Goal: Transaction & Acquisition: Download file/media

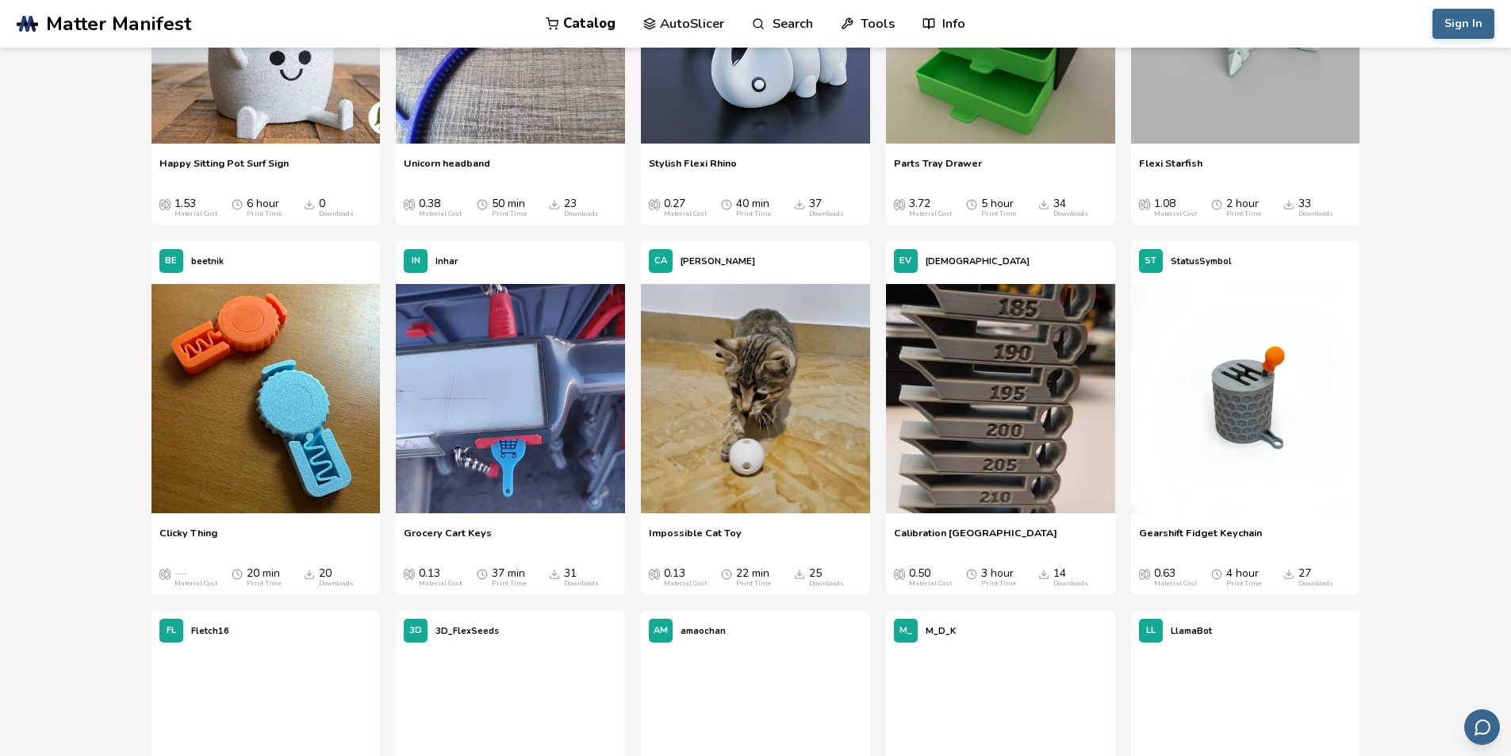
scroll to position [5789, 0]
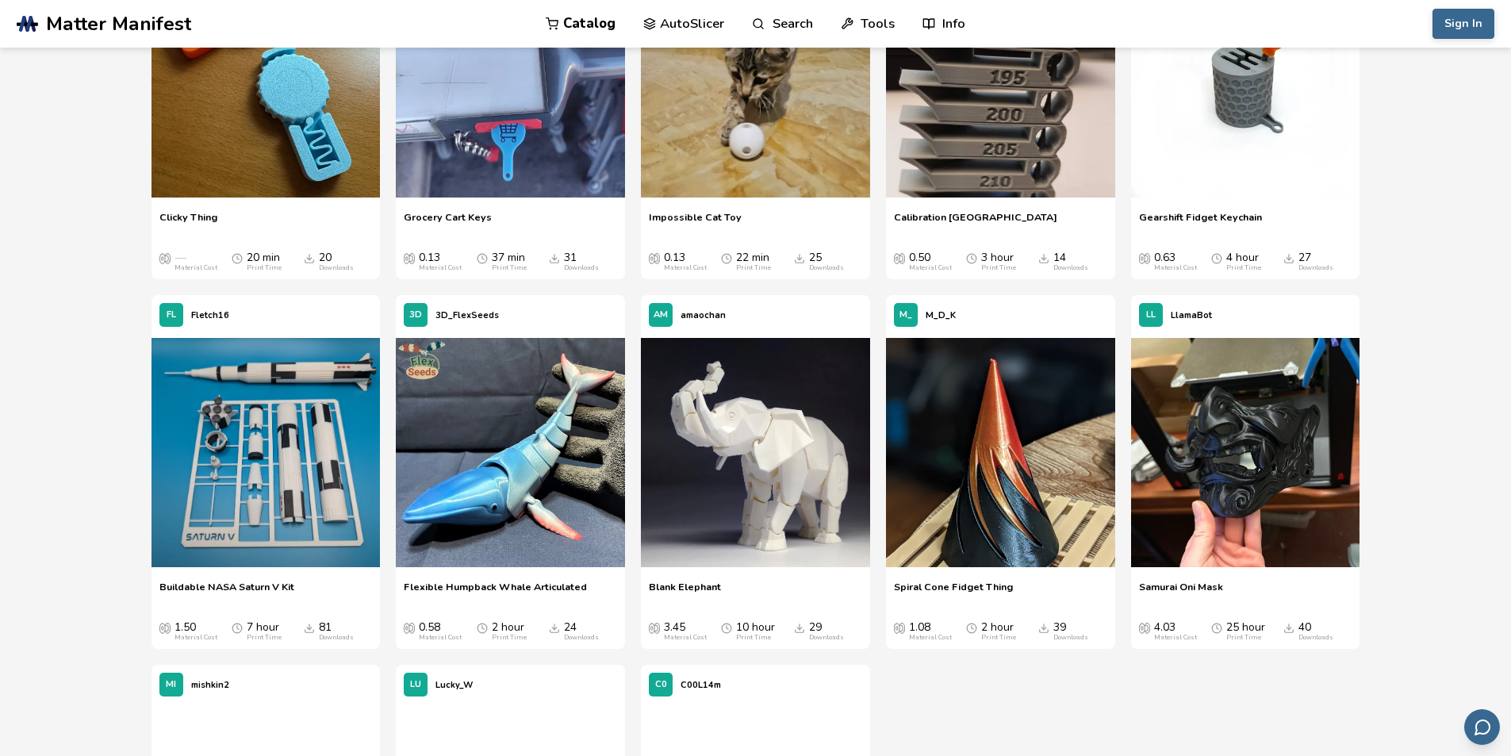
drag, startPoint x: 1447, startPoint y: 390, endPoint x: 1453, endPoint y: 446, distance: 55.9
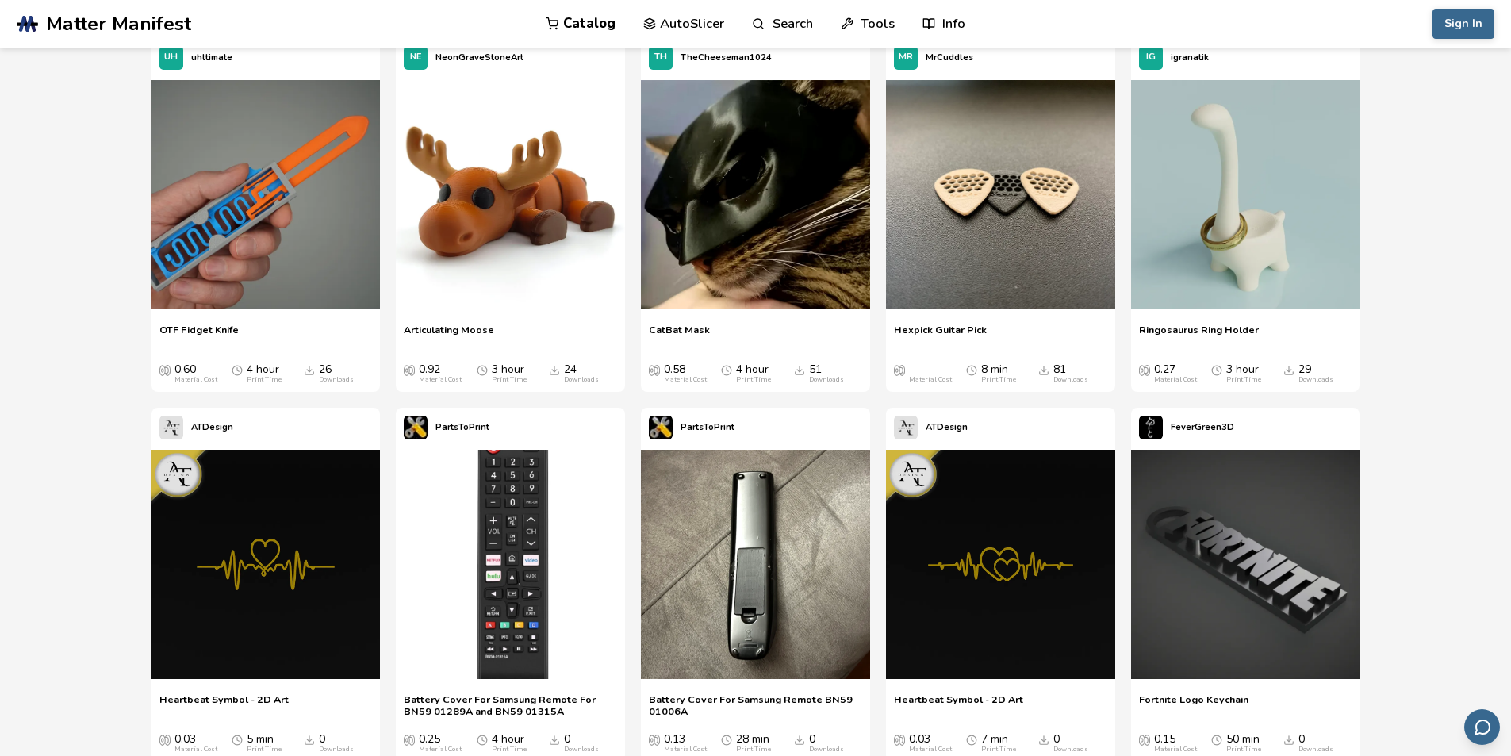
scroll to position [2240, 0]
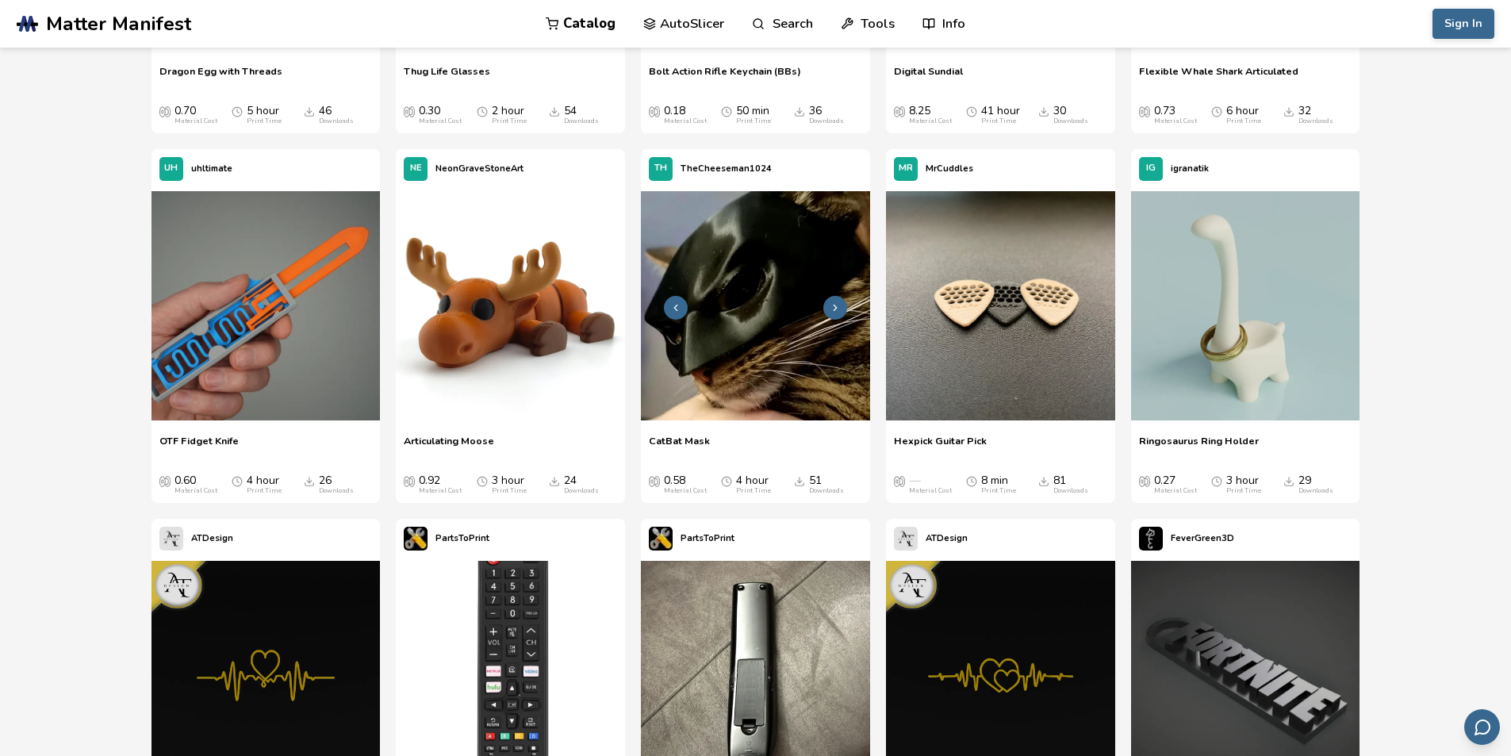
click at [763, 316] on img at bounding box center [755, 305] width 229 height 229
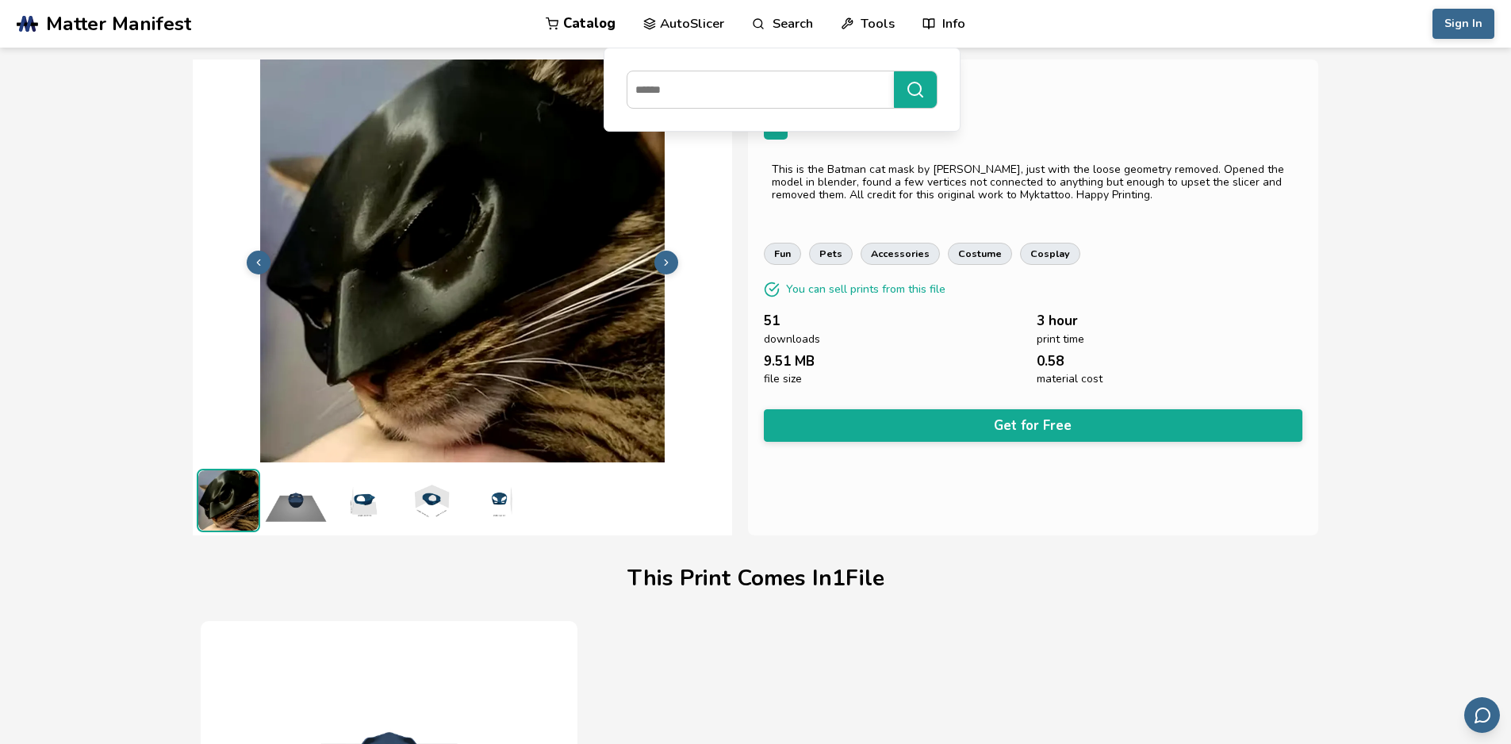
click at [684, 25] on link "AutoSlicer" at bounding box center [684, 24] width 82 height 48
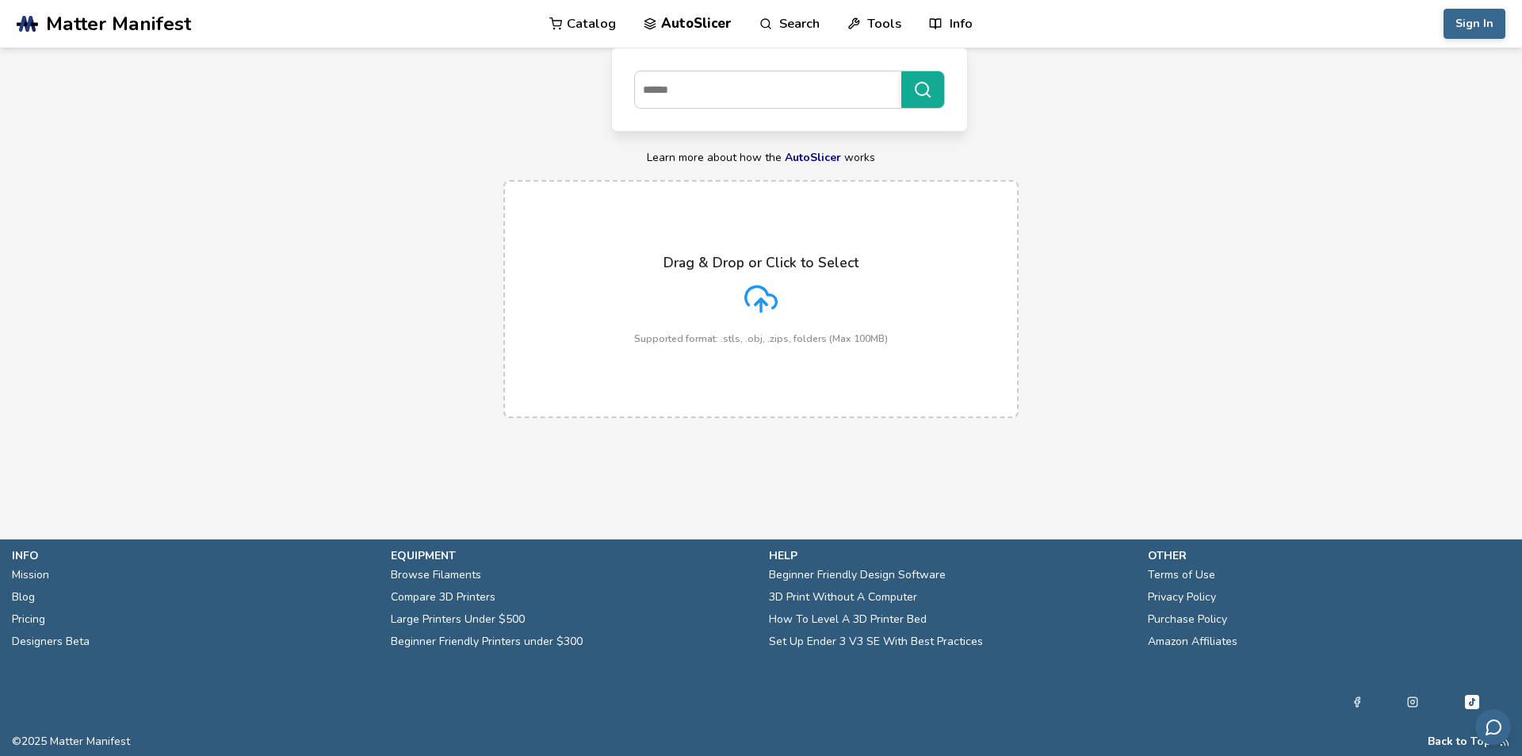
click at [602, 32] on link "Catalog" at bounding box center [583, 24] width 67 height 48
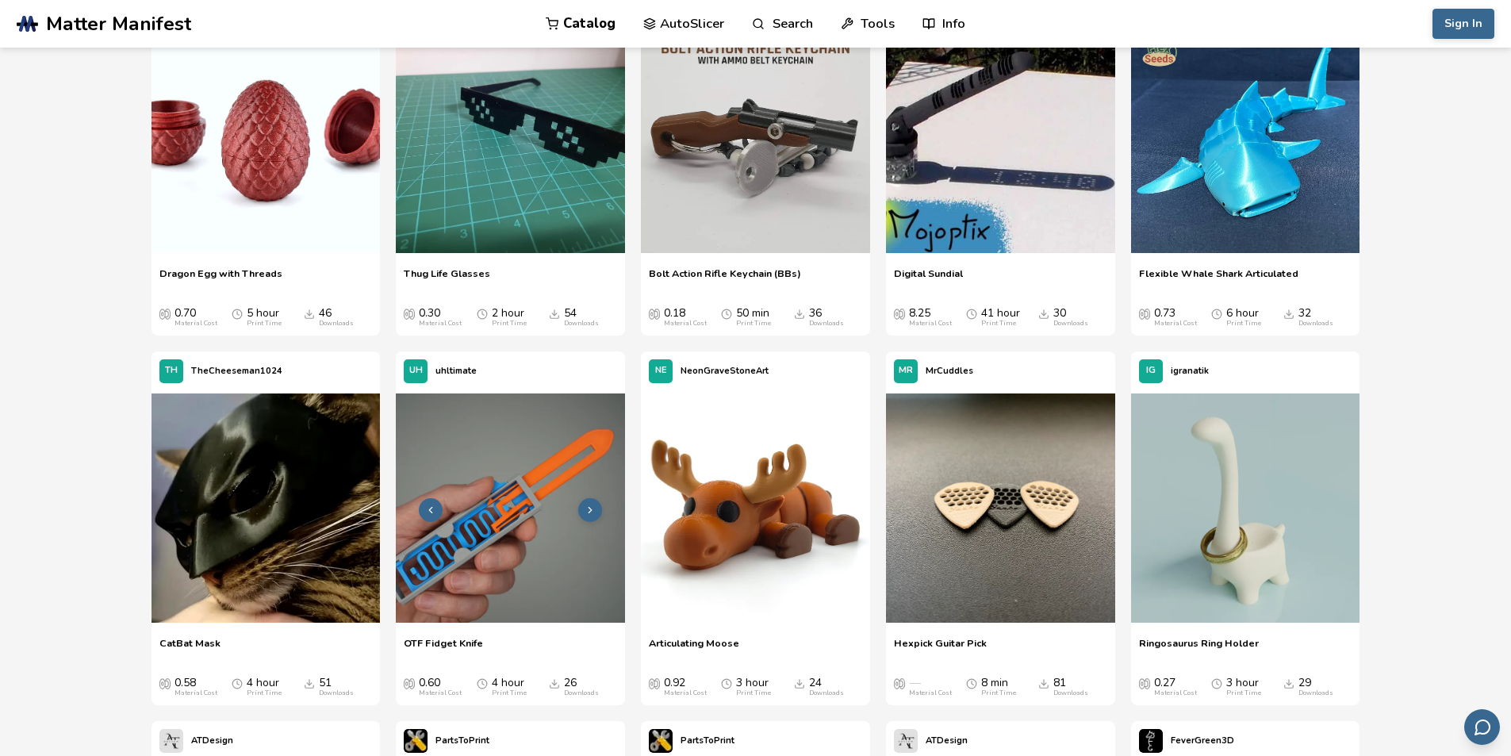
scroll to position [2062, 0]
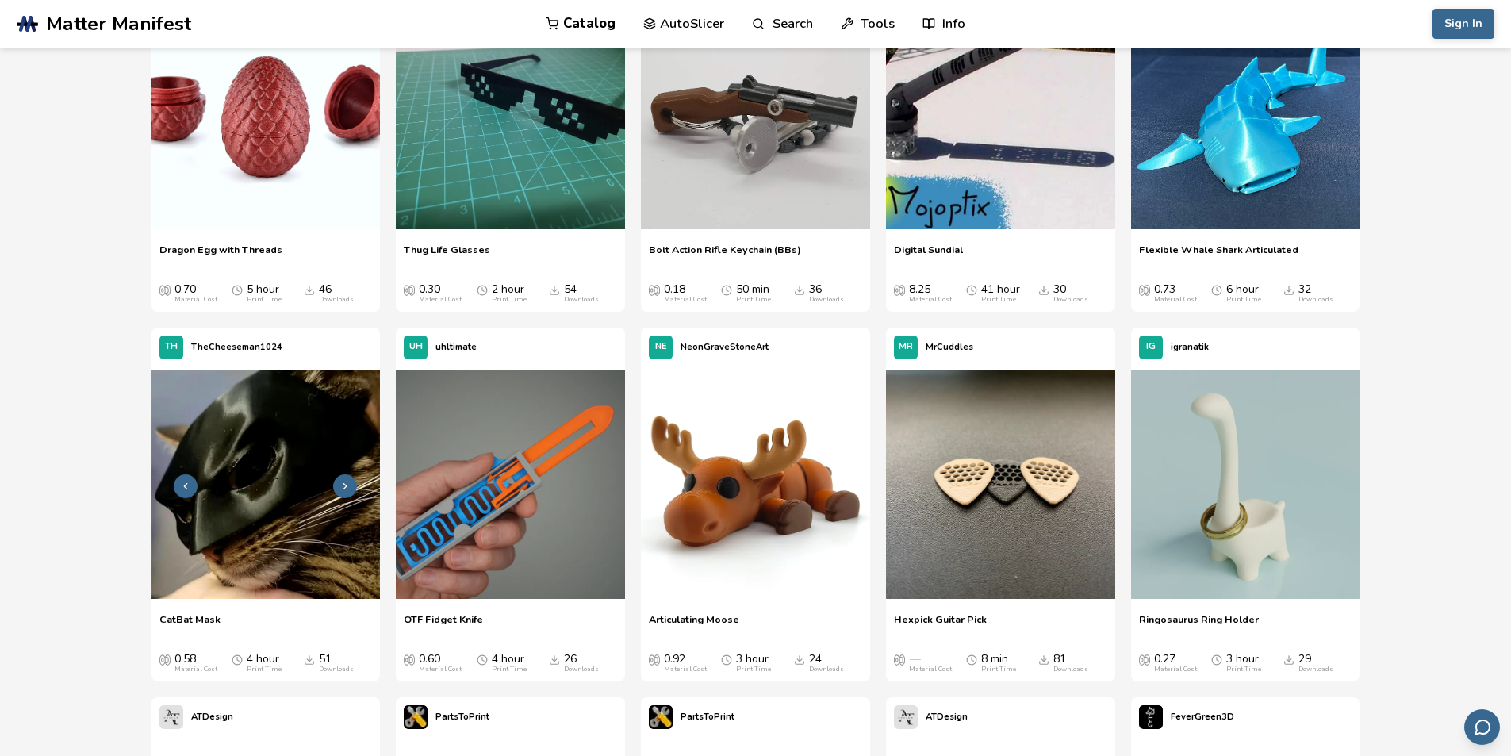
click at [266, 477] on img at bounding box center [265, 484] width 229 height 229
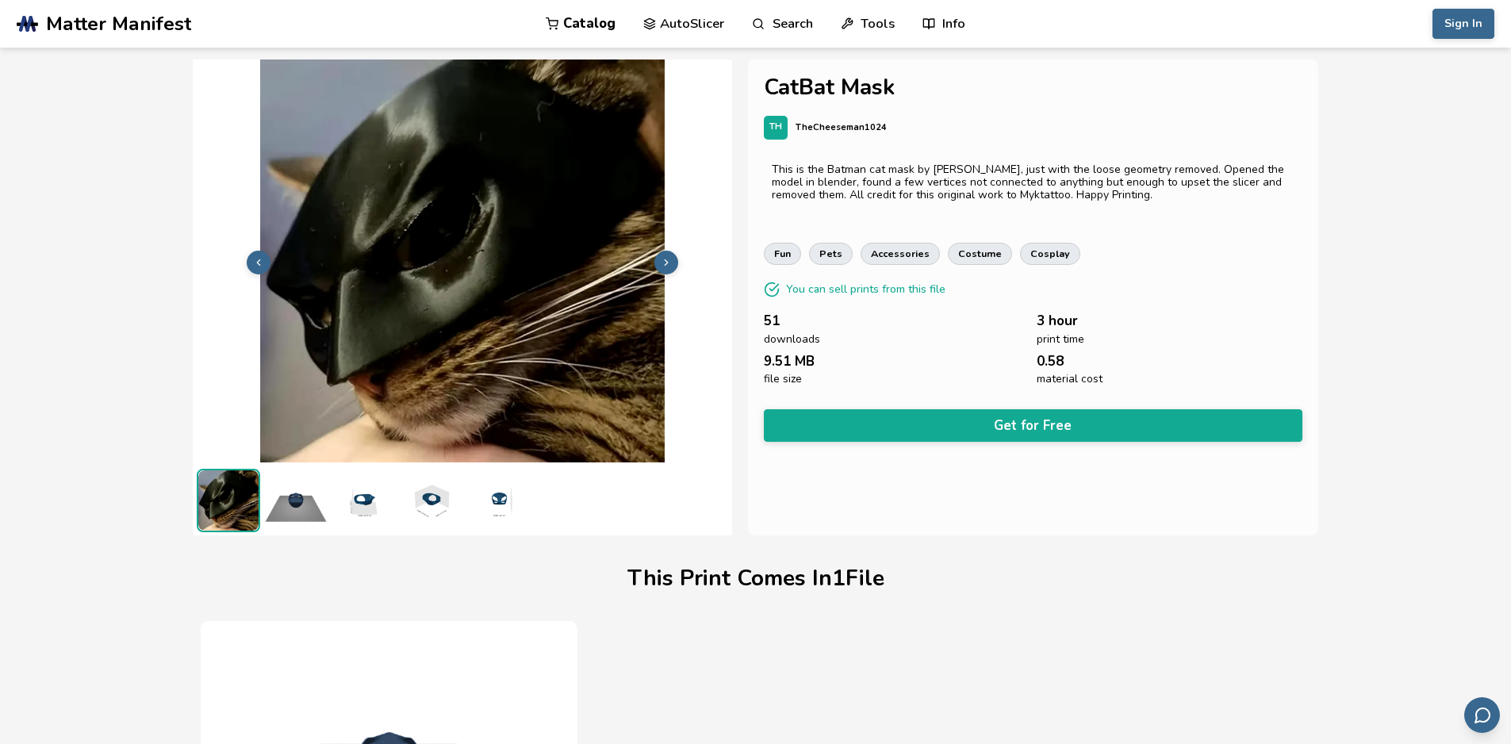
click at [294, 510] on img at bounding box center [295, 500] width 63 height 63
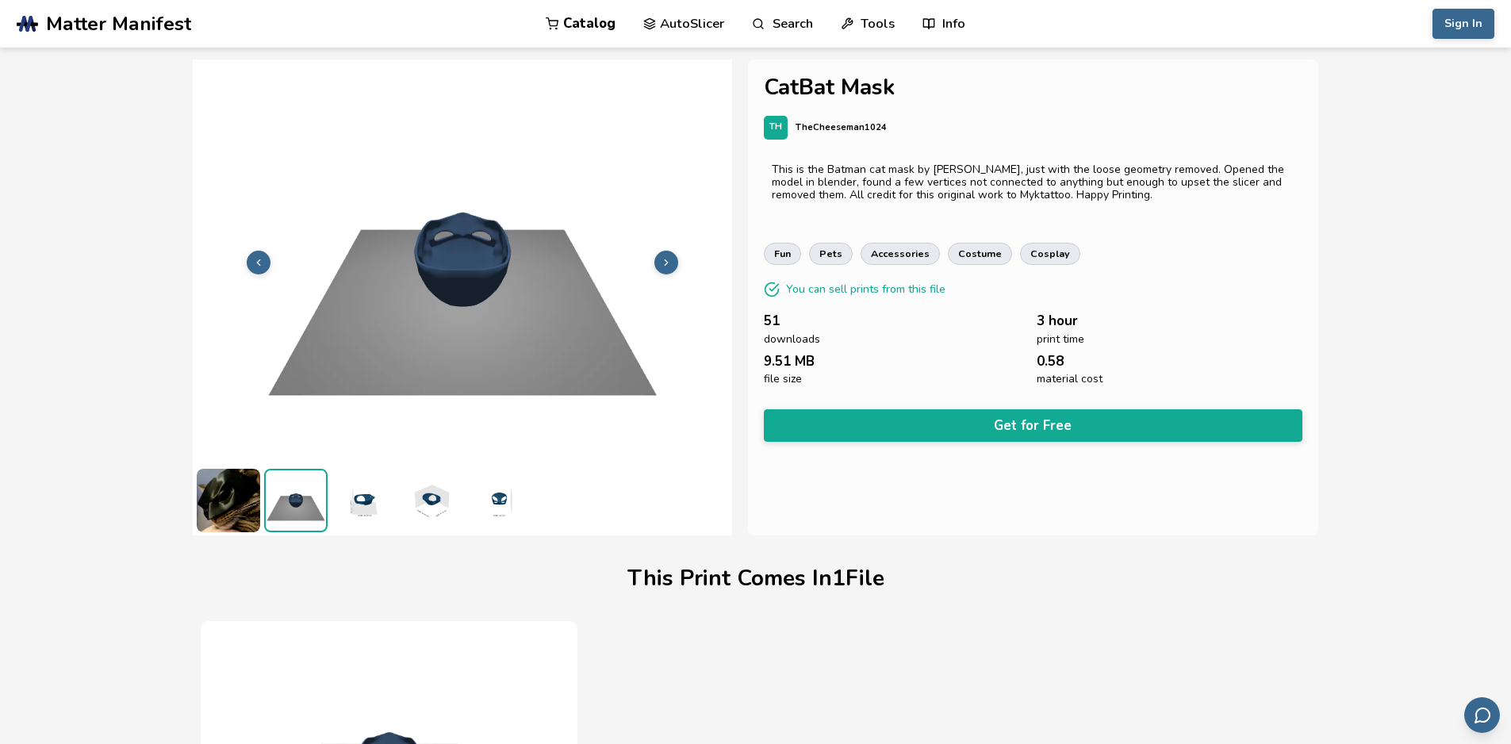
click at [358, 507] on img at bounding box center [362, 500] width 63 height 63
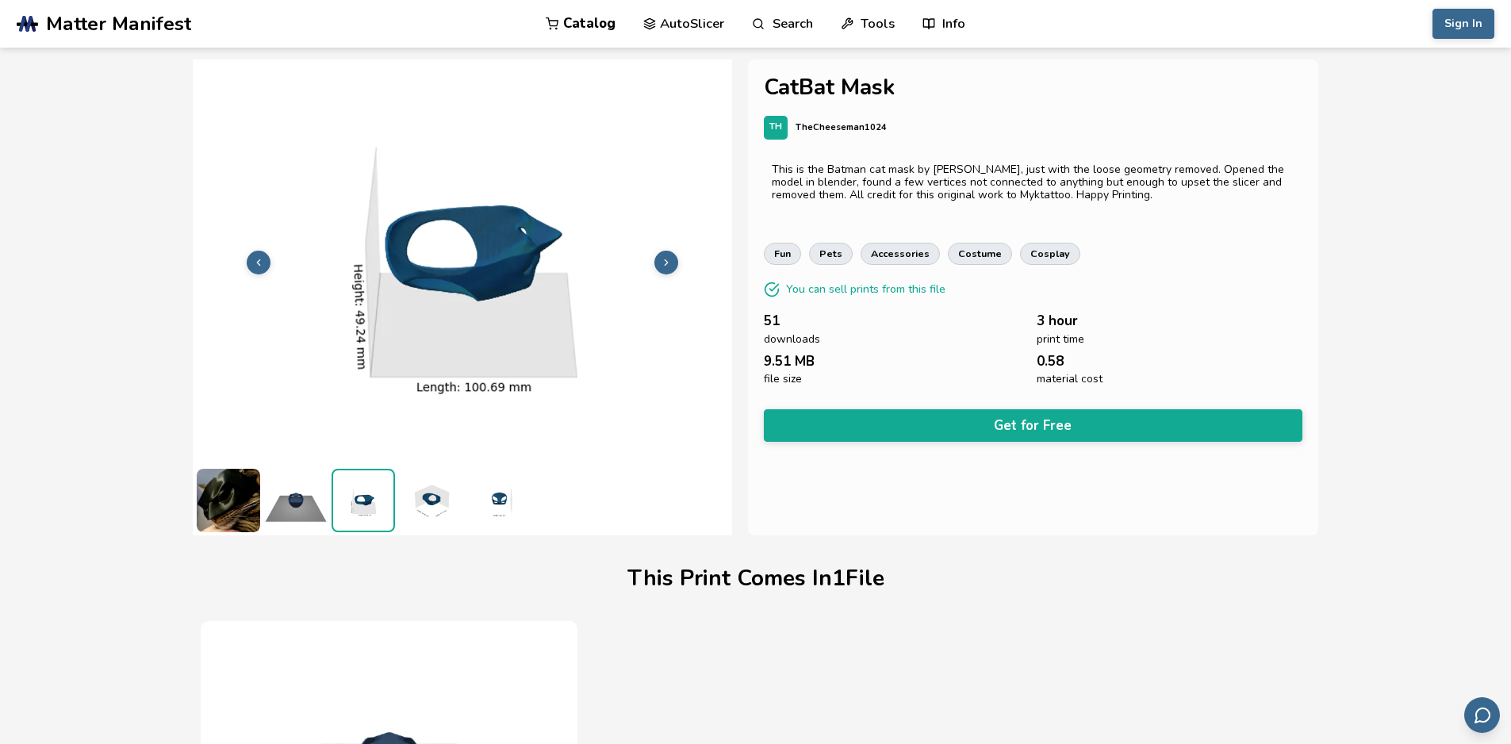
click at [443, 502] on img at bounding box center [430, 500] width 63 height 63
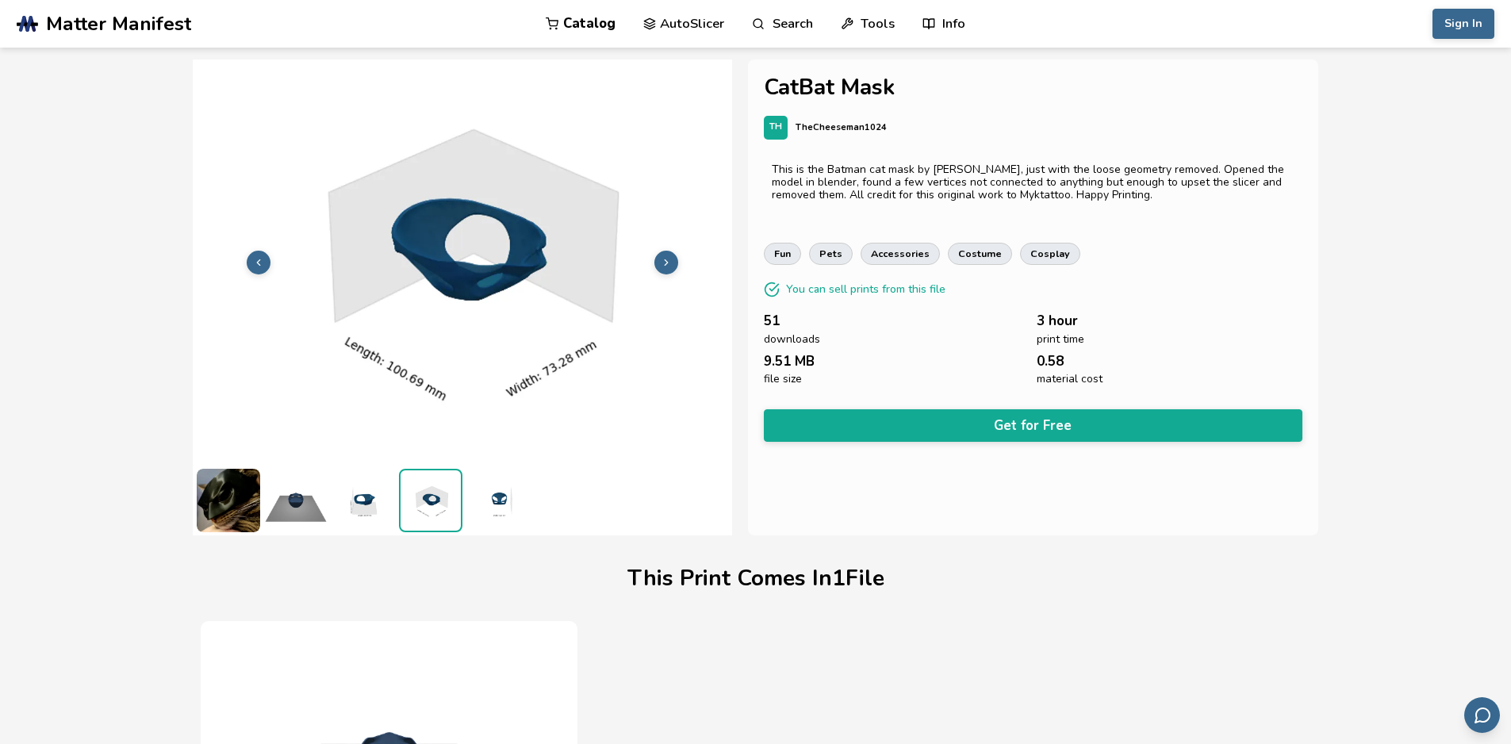
click at [492, 498] on img at bounding box center [497, 500] width 63 height 63
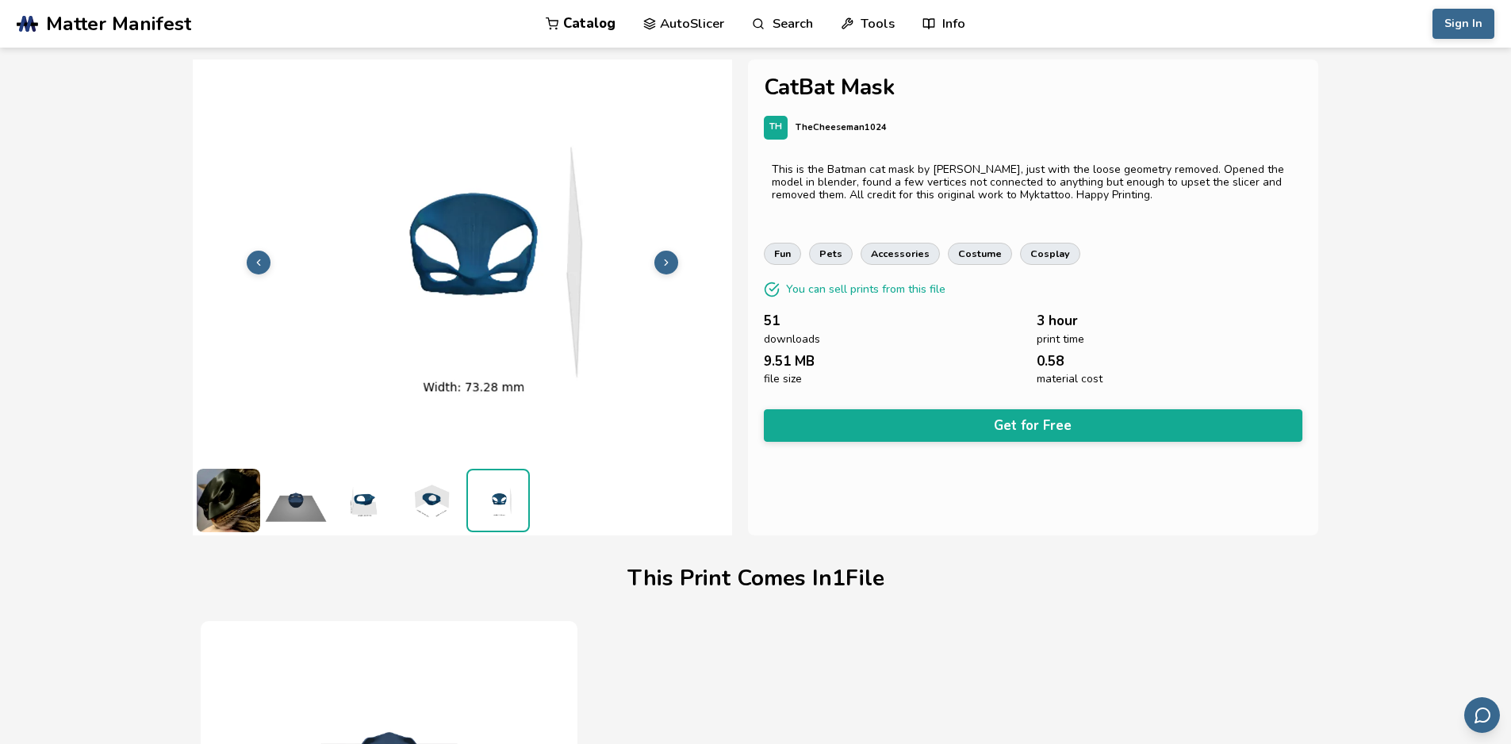
click at [228, 488] on img at bounding box center [228, 500] width 63 height 63
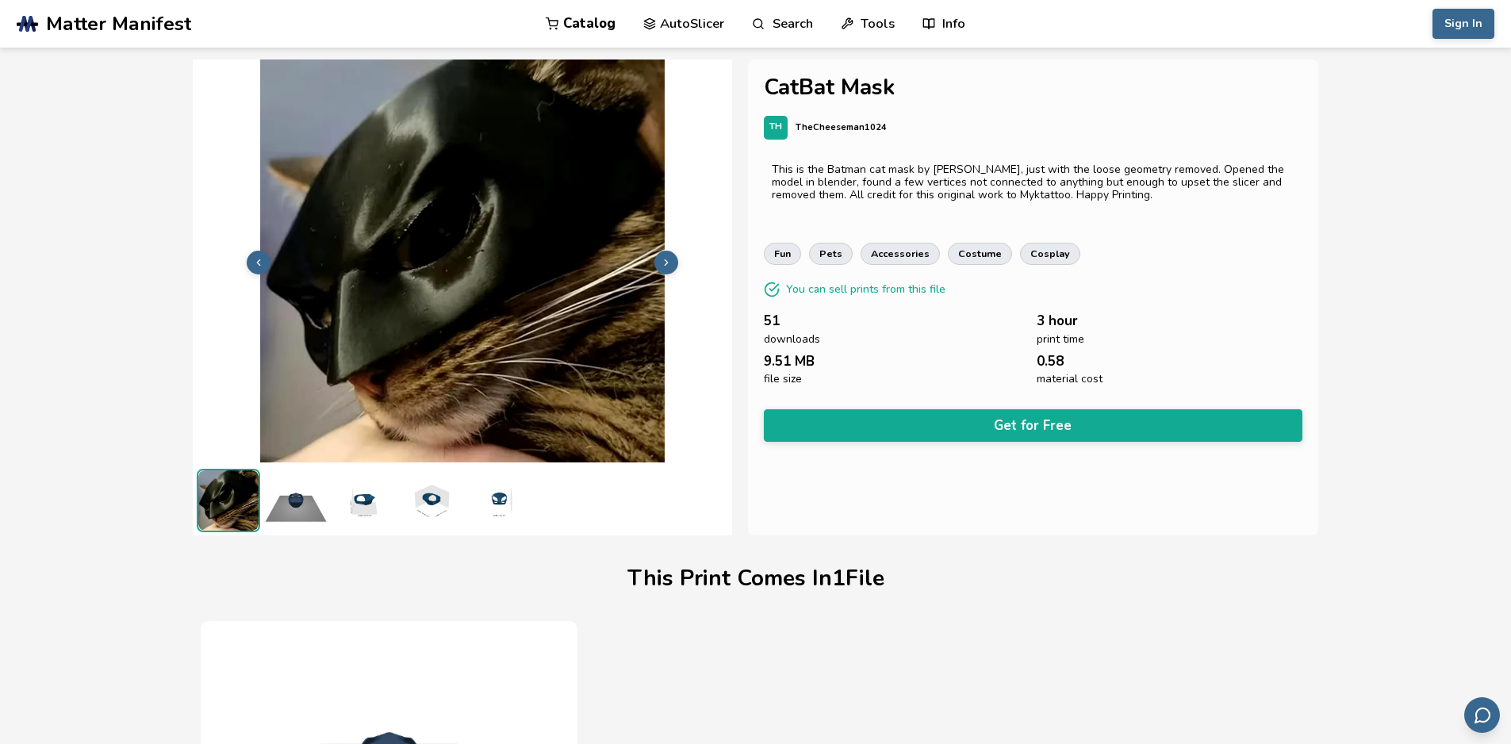
click at [696, 28] on link "AutoSlicer" at bounding box center [684, 24] width 82 height 48
